Goal: Check status: Check status

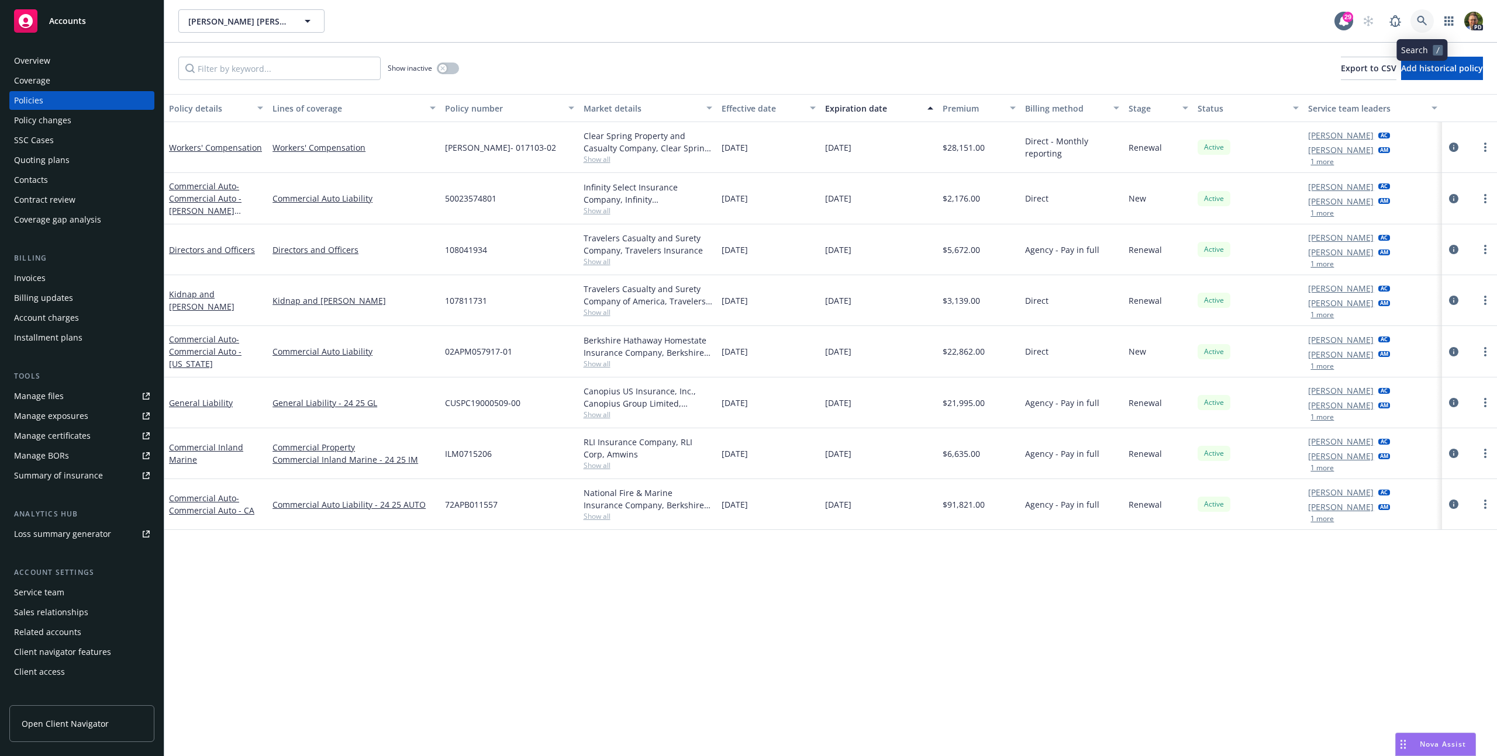
click at [1422, 16] on icon at bounding box center [1421, 21] width 11 height 11
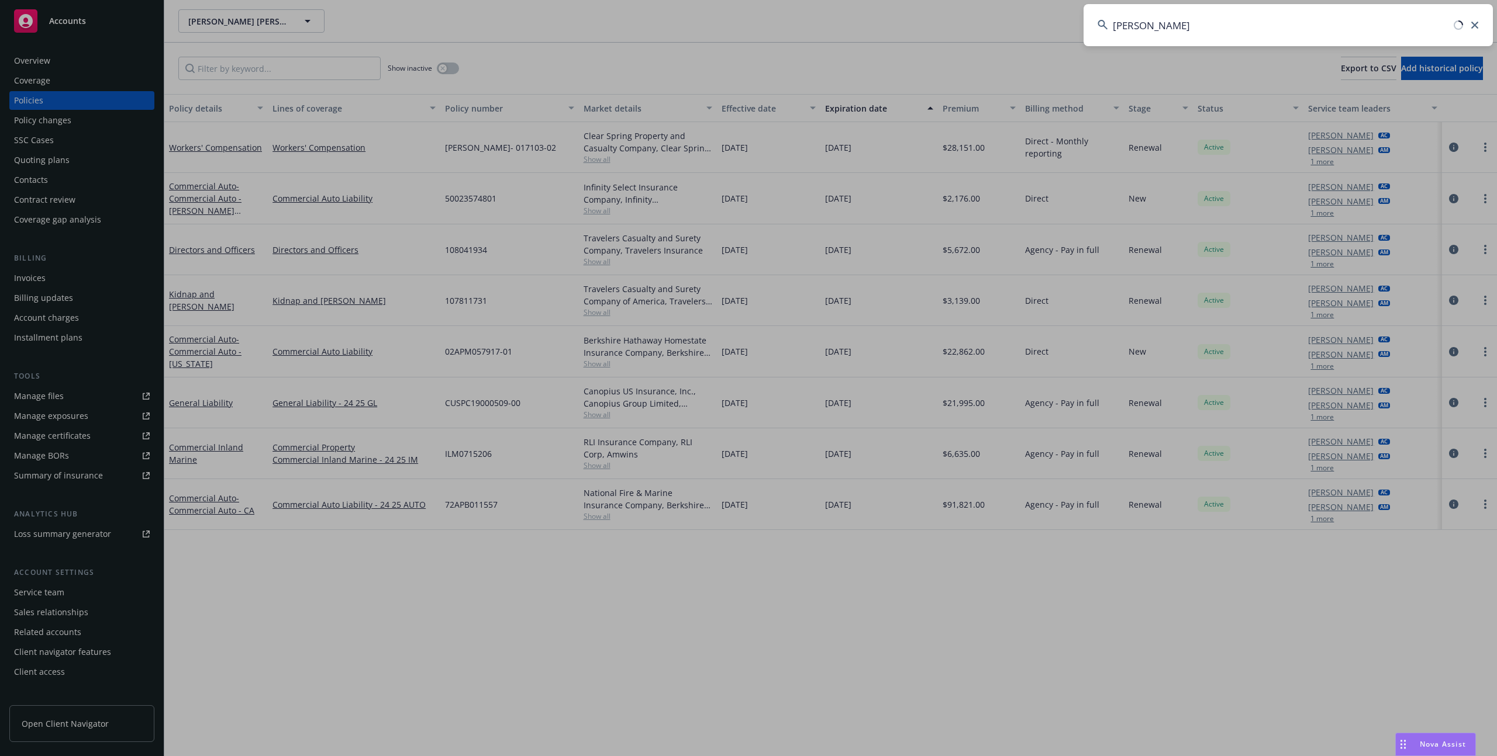
type input "dennis shaffer"
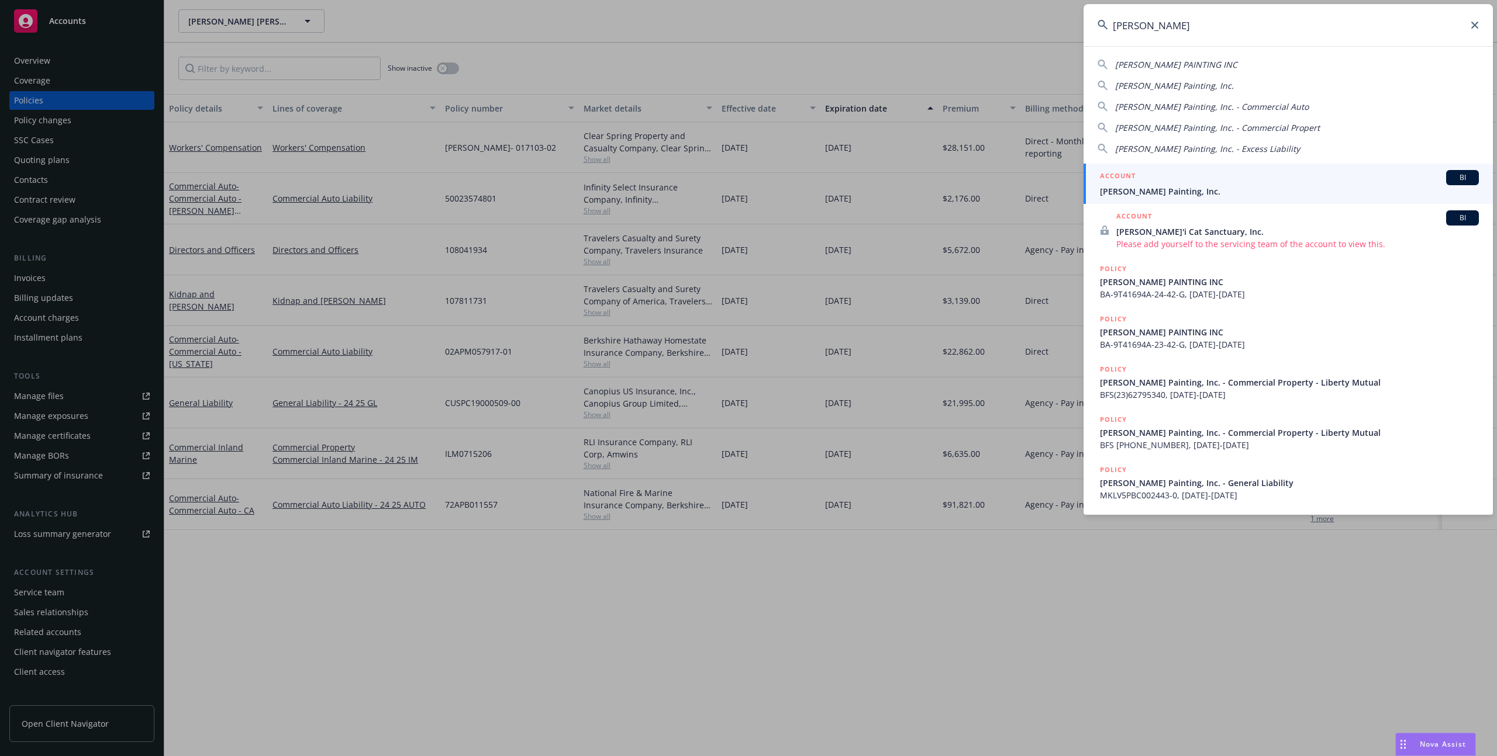
click at [1255, 170] on div "ACCOUNT BI" at bounding box center [1289, 177] width 379 height 15
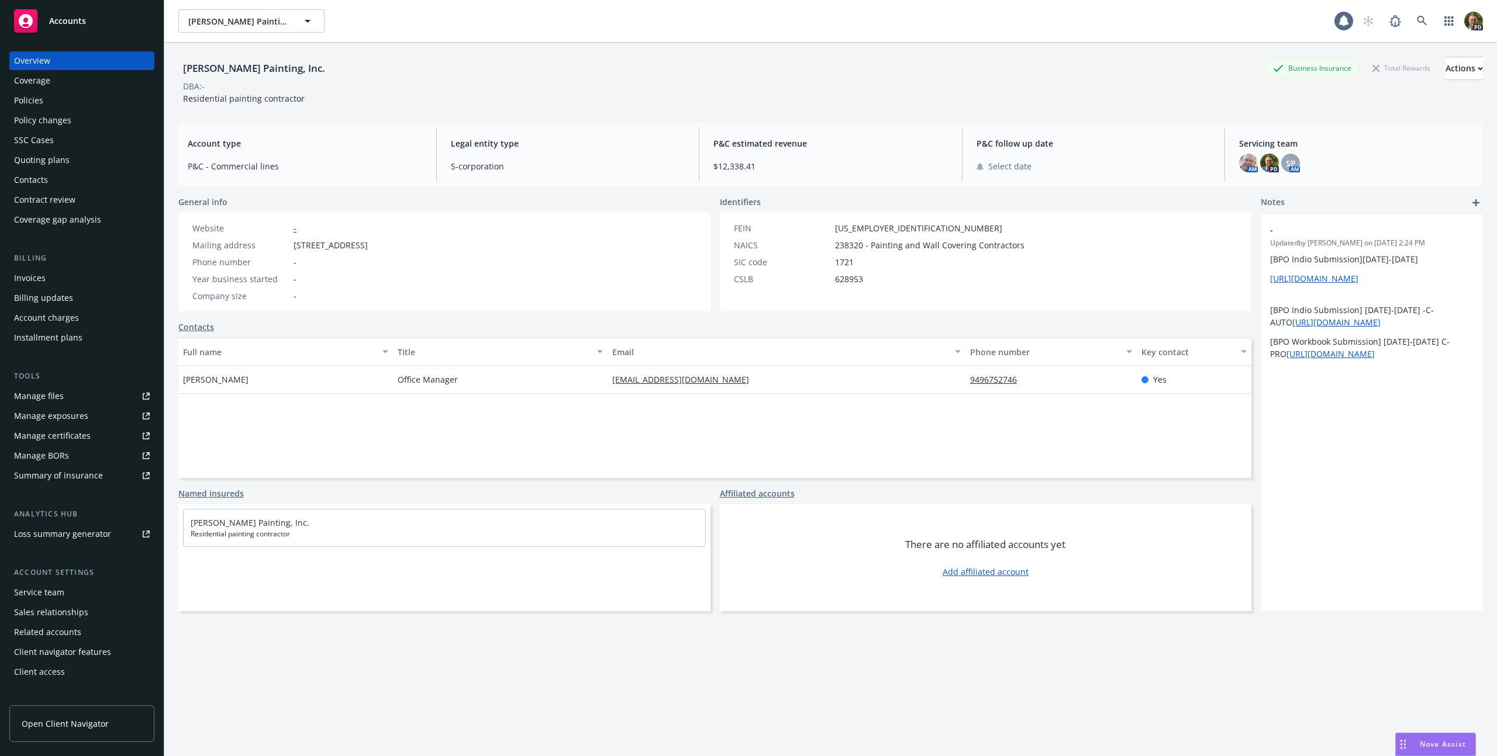
click at [46, 99] on div "Policies" at bounding box center [82, 100] width 136 height 19
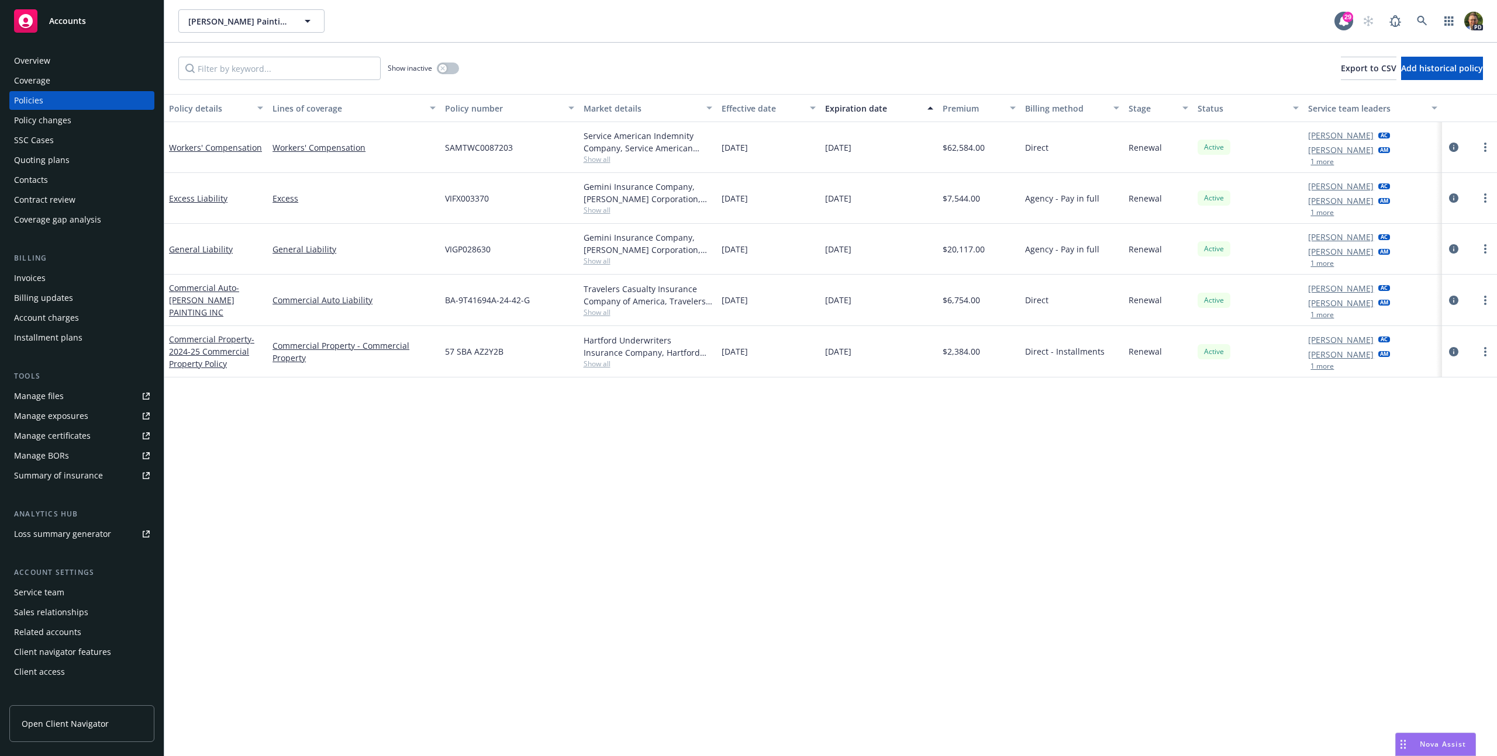
click at [62, 160] on div "Quoting plans" at bounding box center [42, 160] width 56 height 19
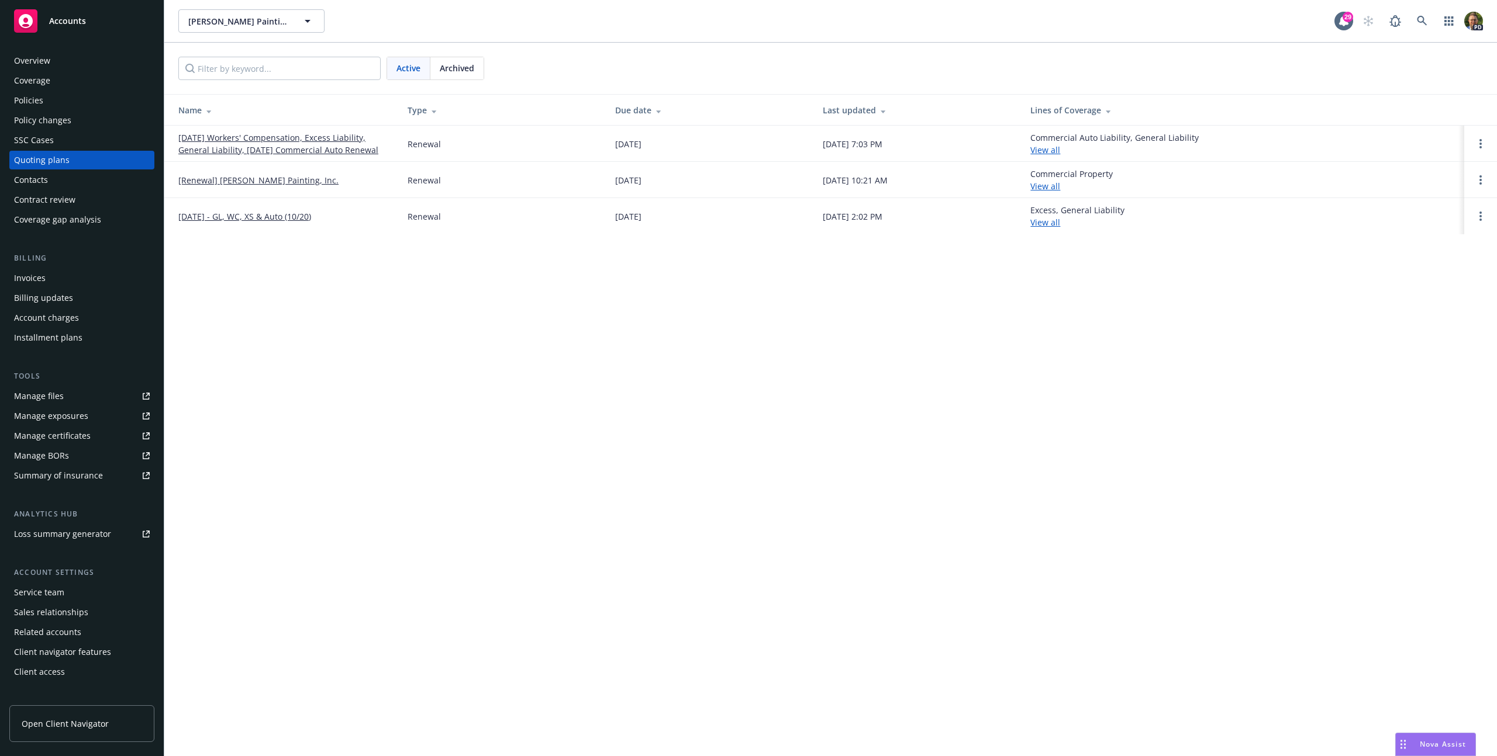
click at [451, 68] on span "Archived" at bounding box center [457, 68] width 34 height 12
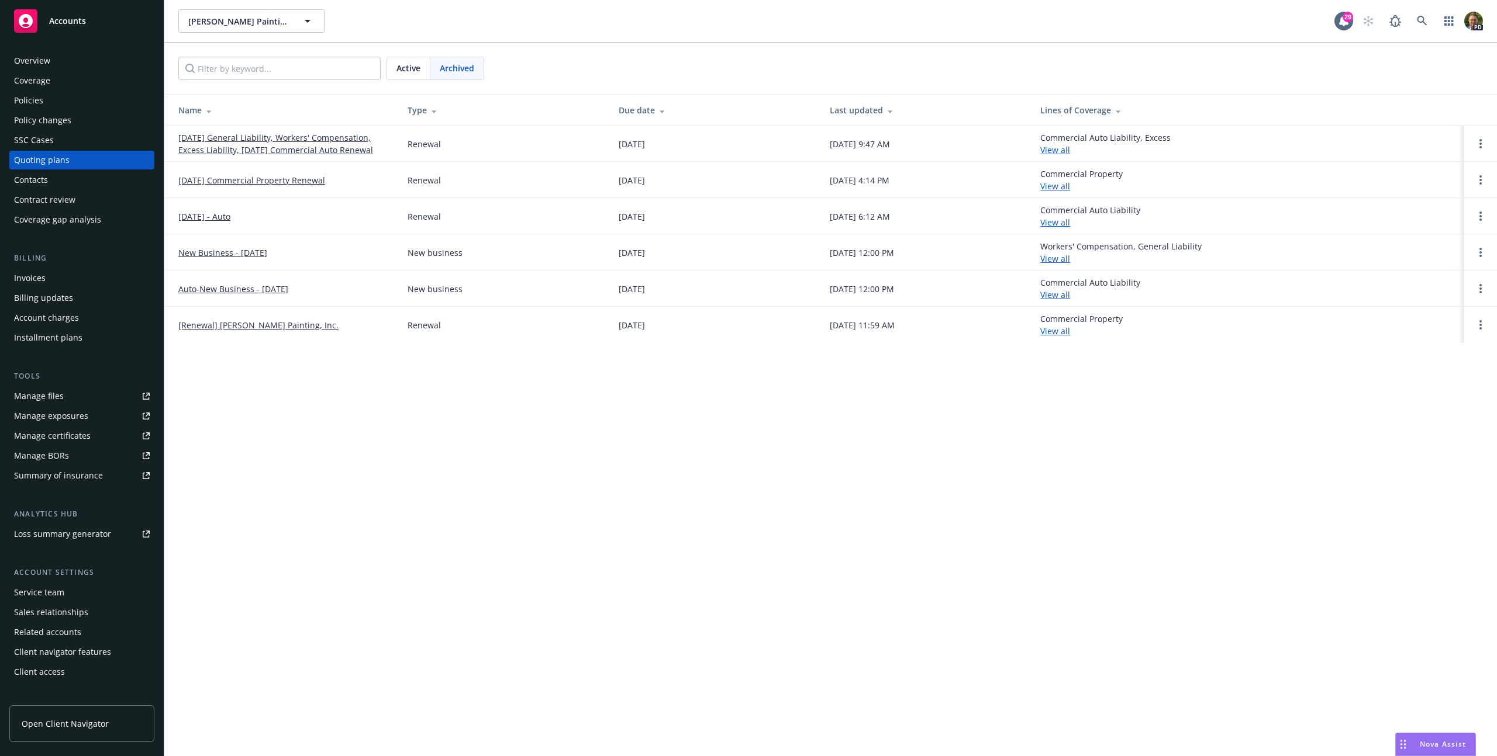
click at [321, 154] on link "[DATE] General Liability, Workers' Compensation, Excess Liability, [DATE] Comme…" at bounding box center [283, 144] width 210 height 25
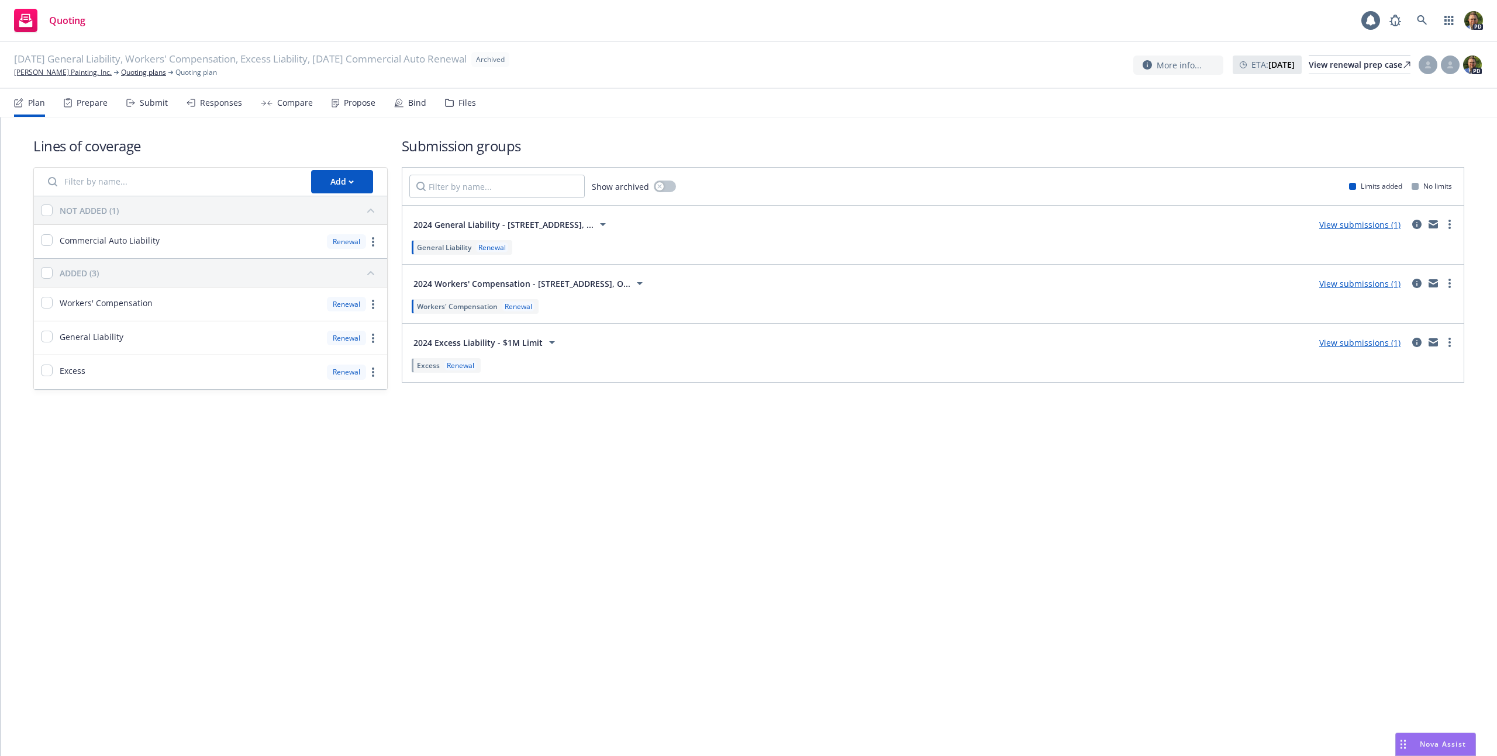
click at [134, 112] on div "Submit" at bounding box center [147, 103] width 42 height 28
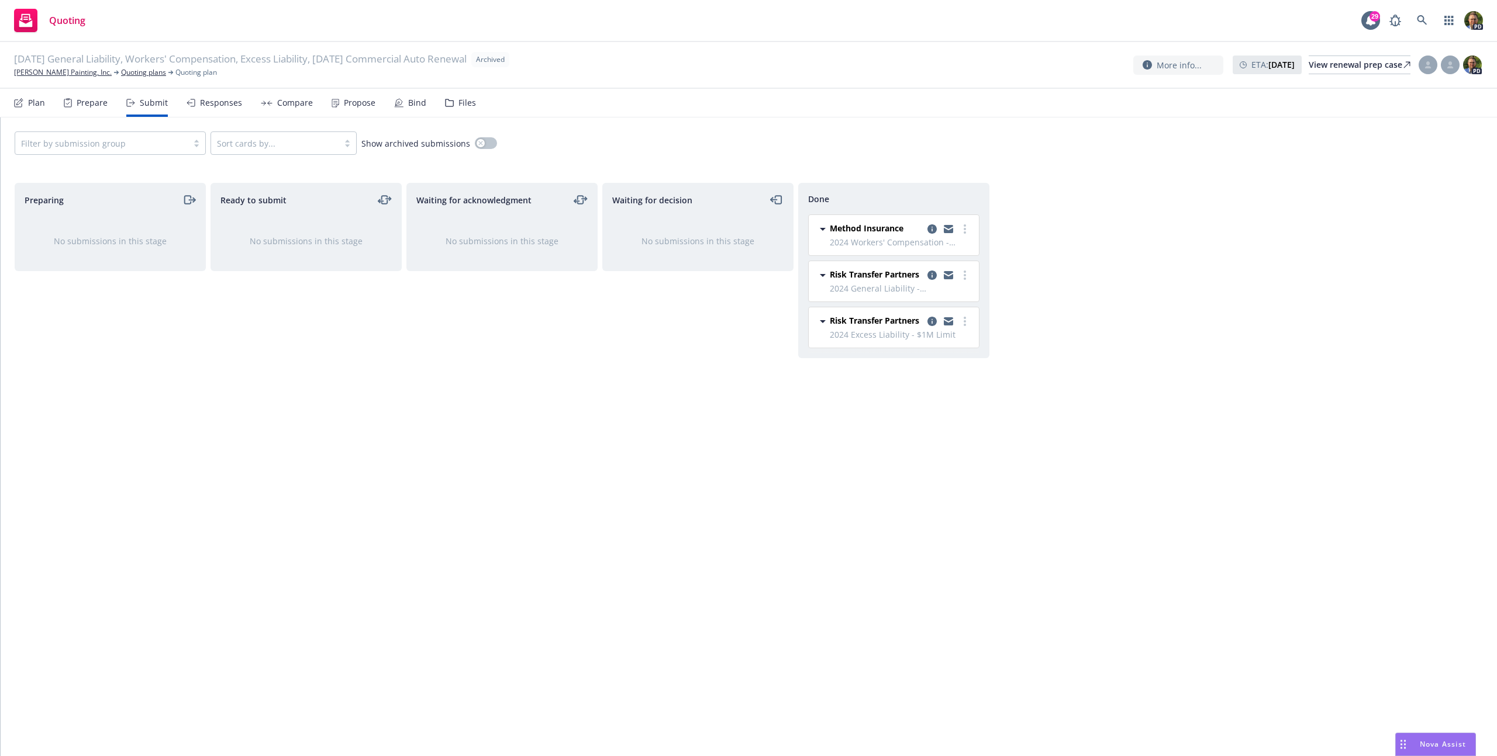
click at [190, 102] on icon at bounding box center [190, 103] width 9 height 8
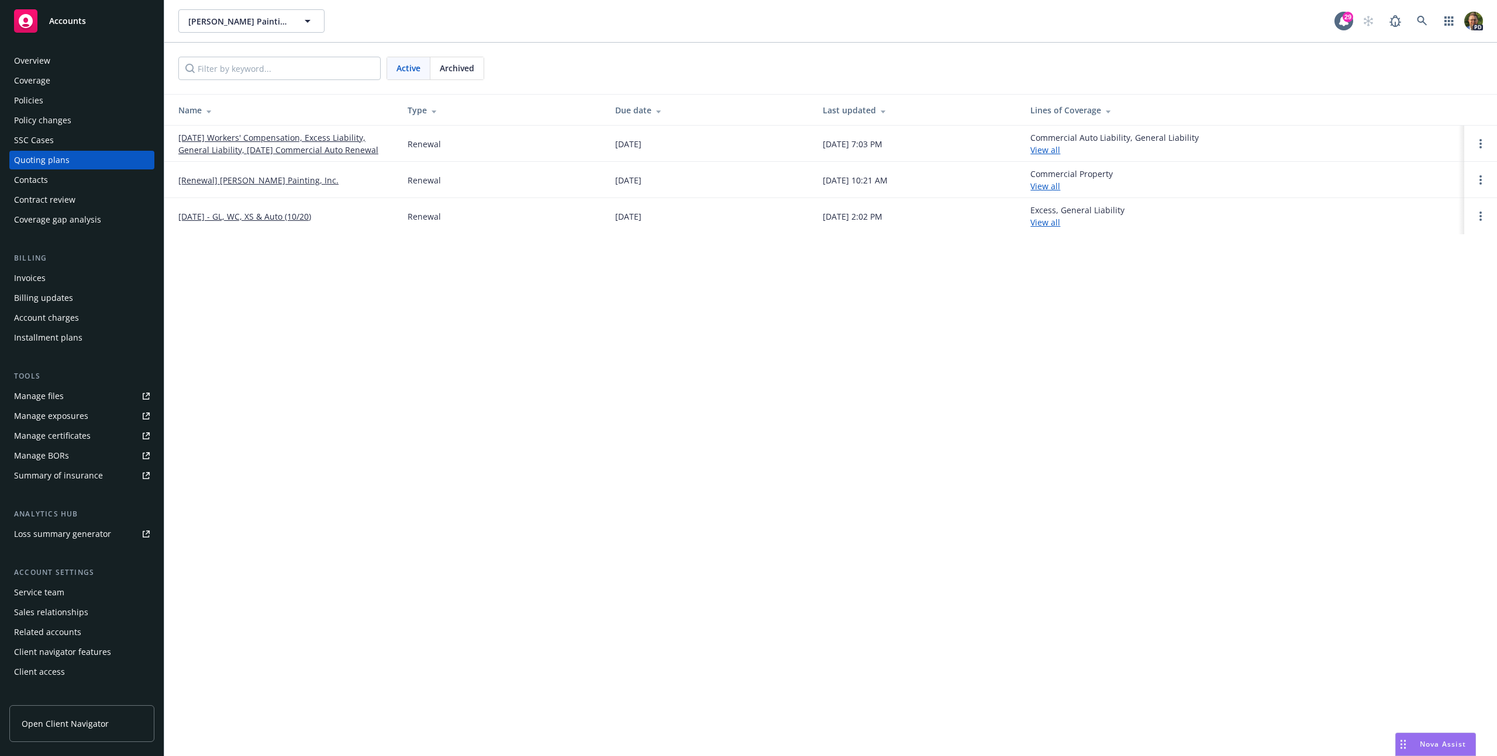
click at [454, 79] on div "Archived" at bounding box center [456, 68] width 53 height 22
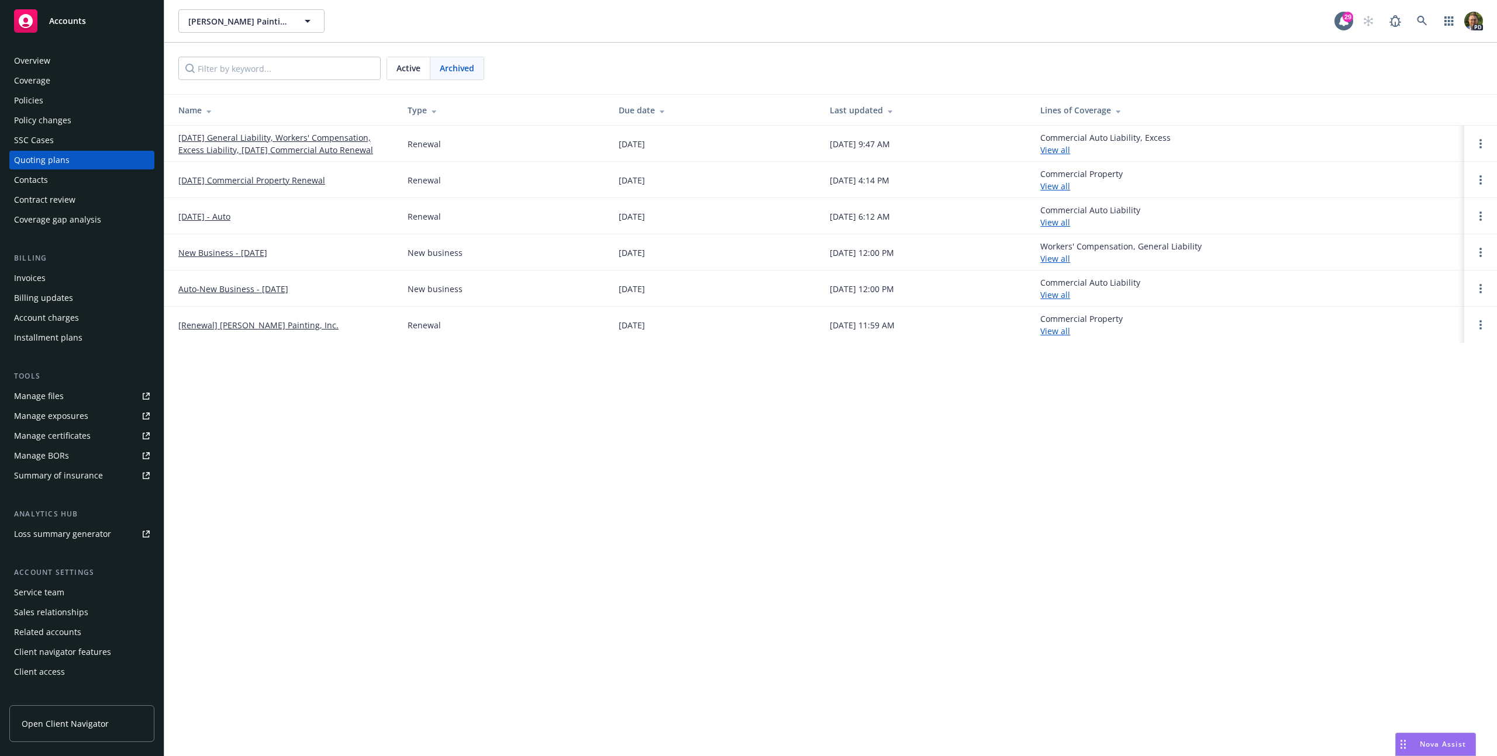
click at [244, 250] on link "New Business - [DATE]" at bounding box center [222, 253] width 89 height 12
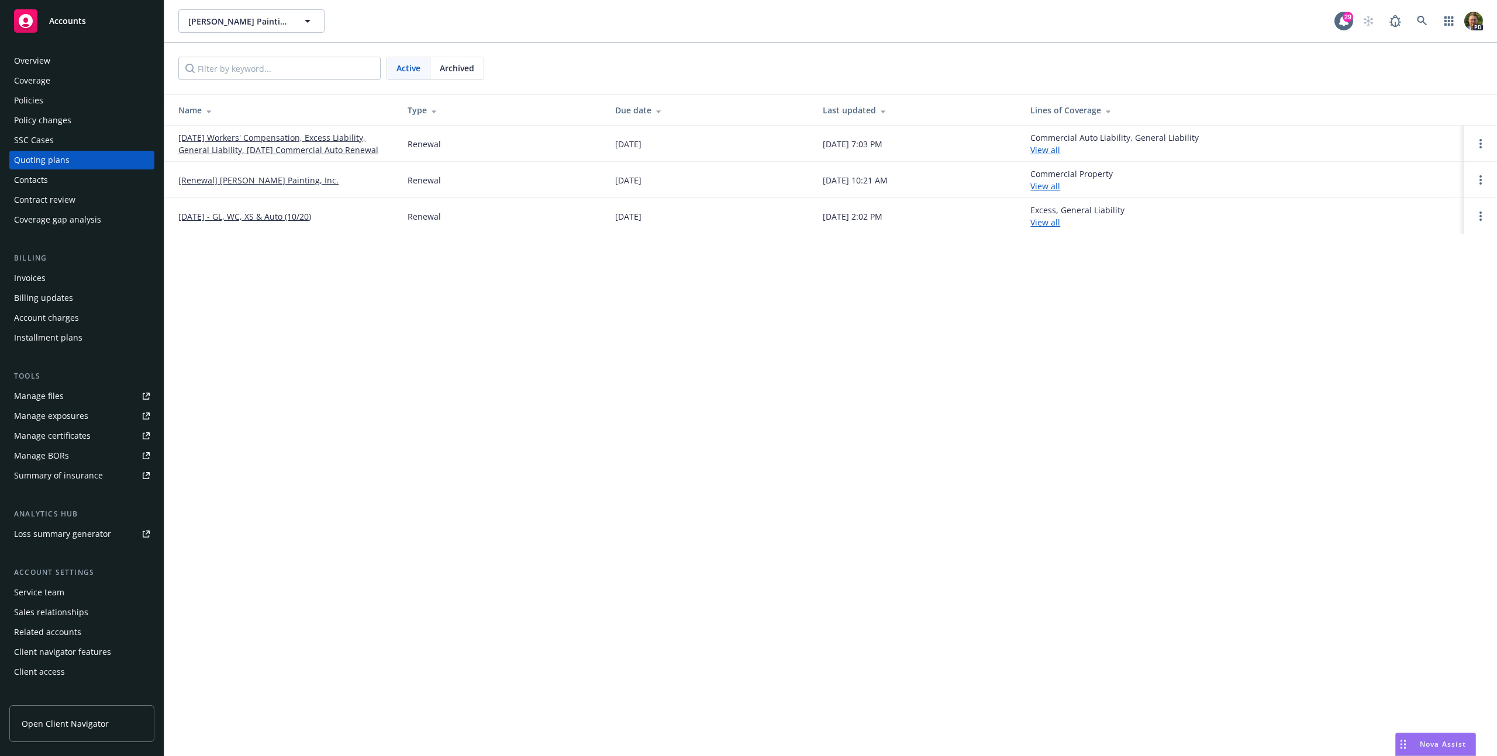
click at [462, 71] on span "Archived" at bounding box center [457, 68] width 34 height 12
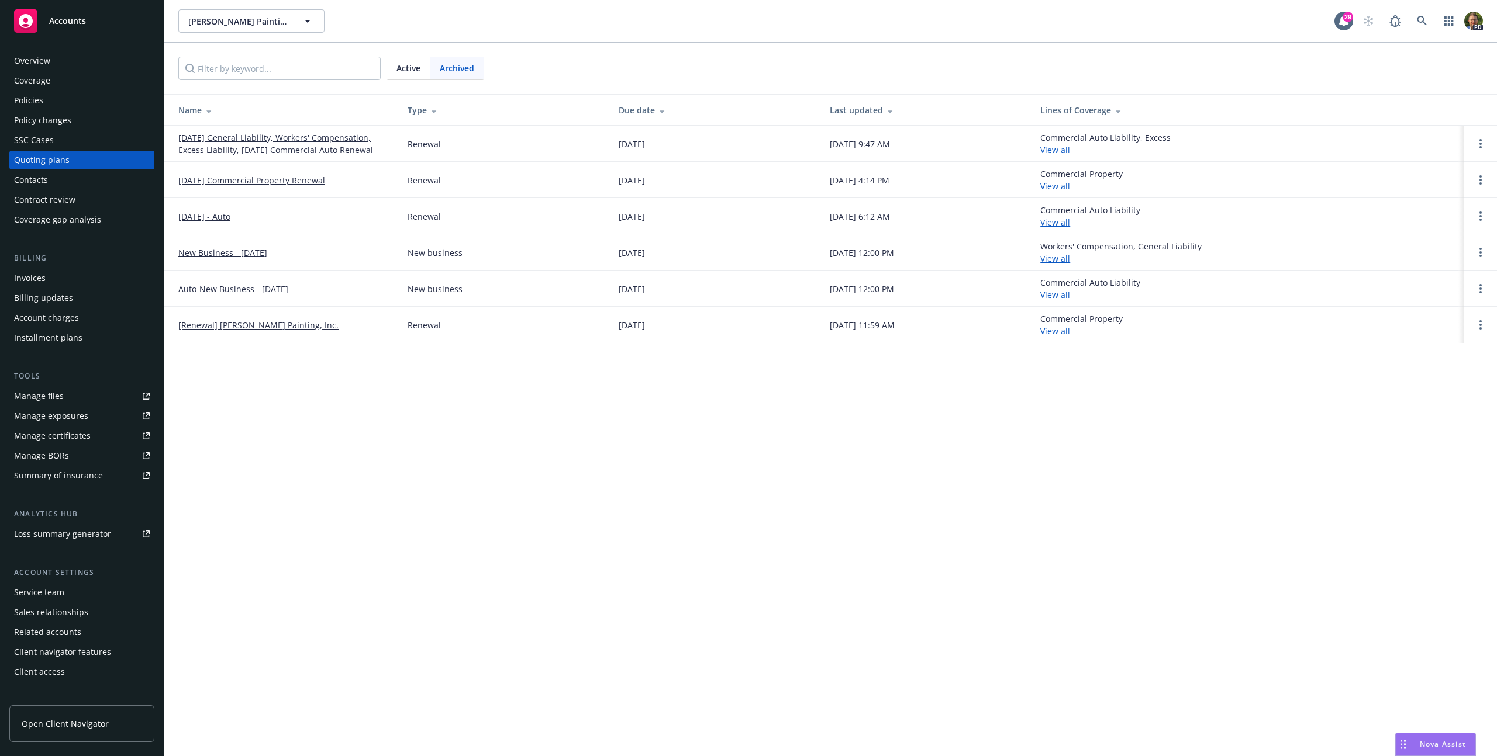
click at [267, 247] on link "New Business - [DATE]" at bounding box center [222, 253] width 89 height 12
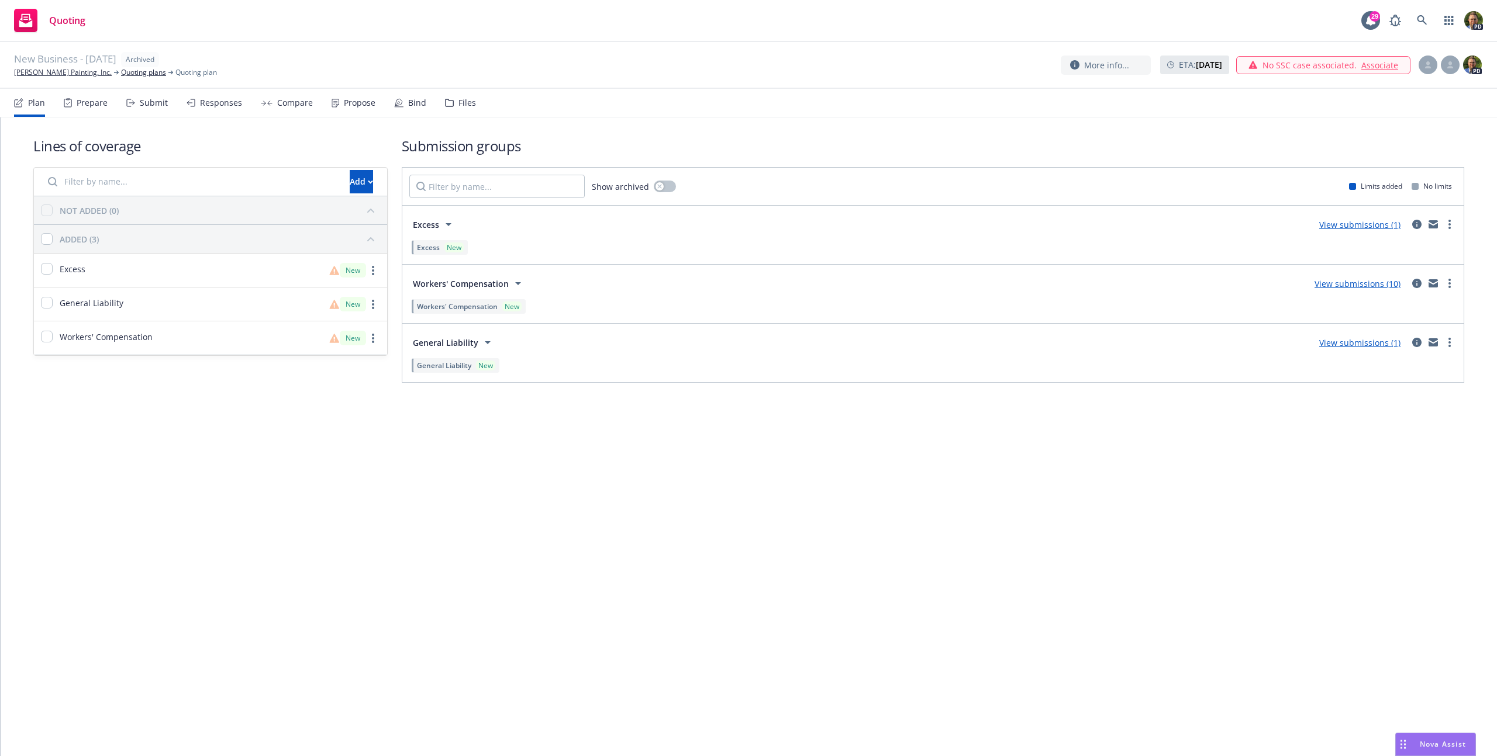
click at [215, 105] on div "Responses" at bounding box center [221, 102] width 42 height 9
